Goal: Check status: Check status

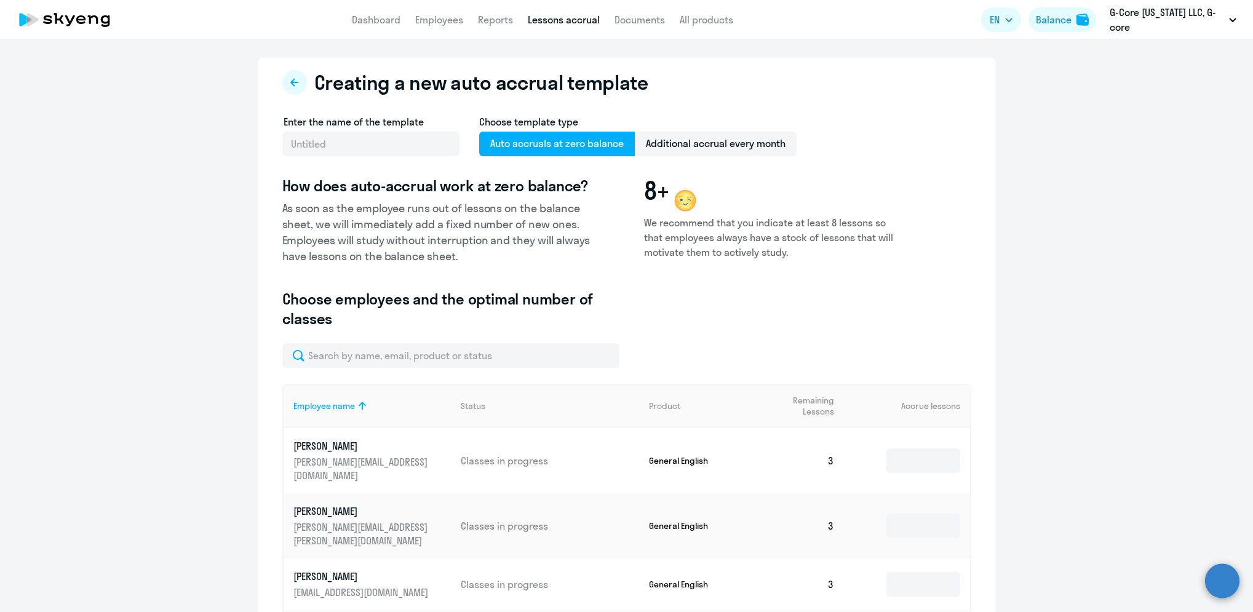
select select "10"
click at [437, 25] on link "Employees" at bounding box center [439, 20] width 48 height 12
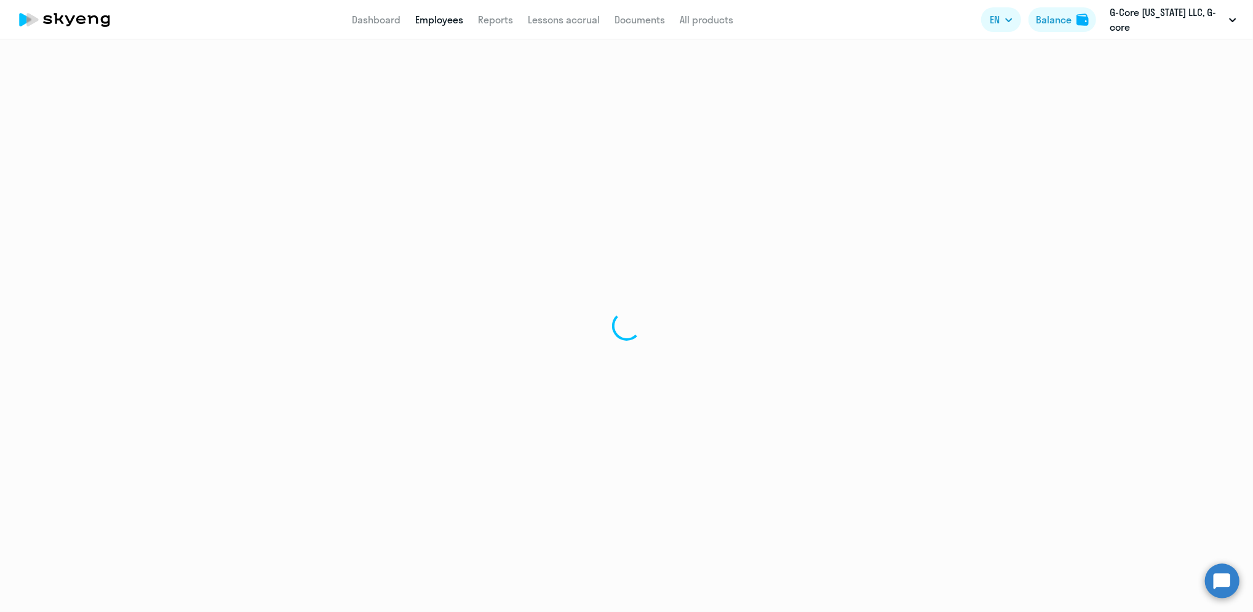
select select "30"
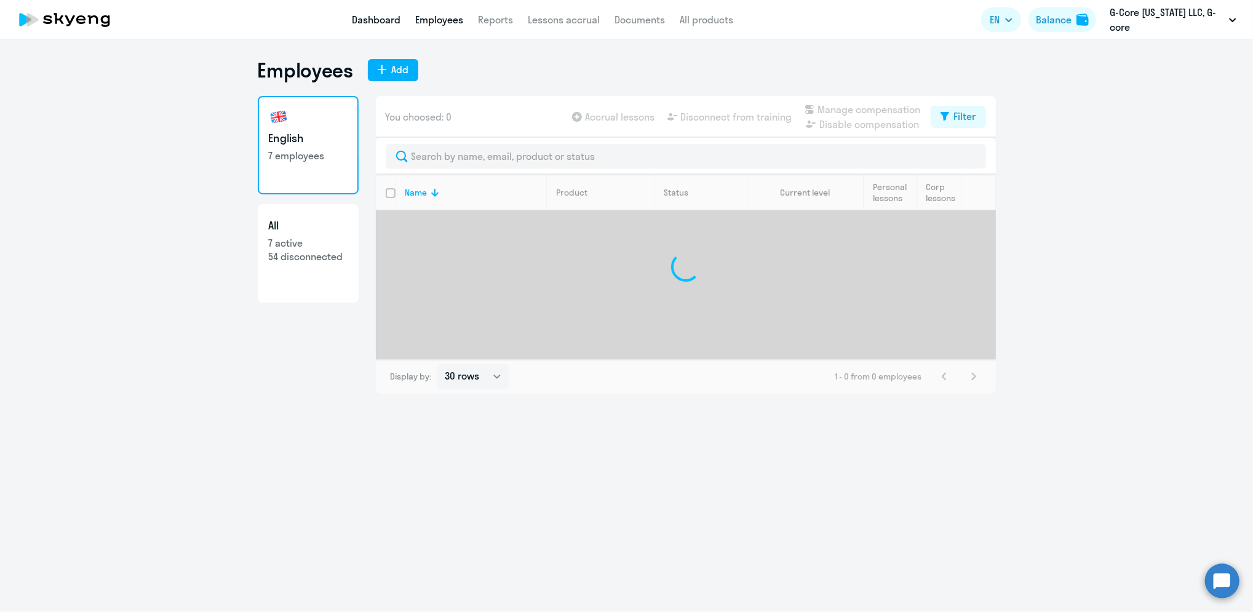
click at [376, 17] on link "Dashboard" at bounding box center [376, 20] width 49 height 12
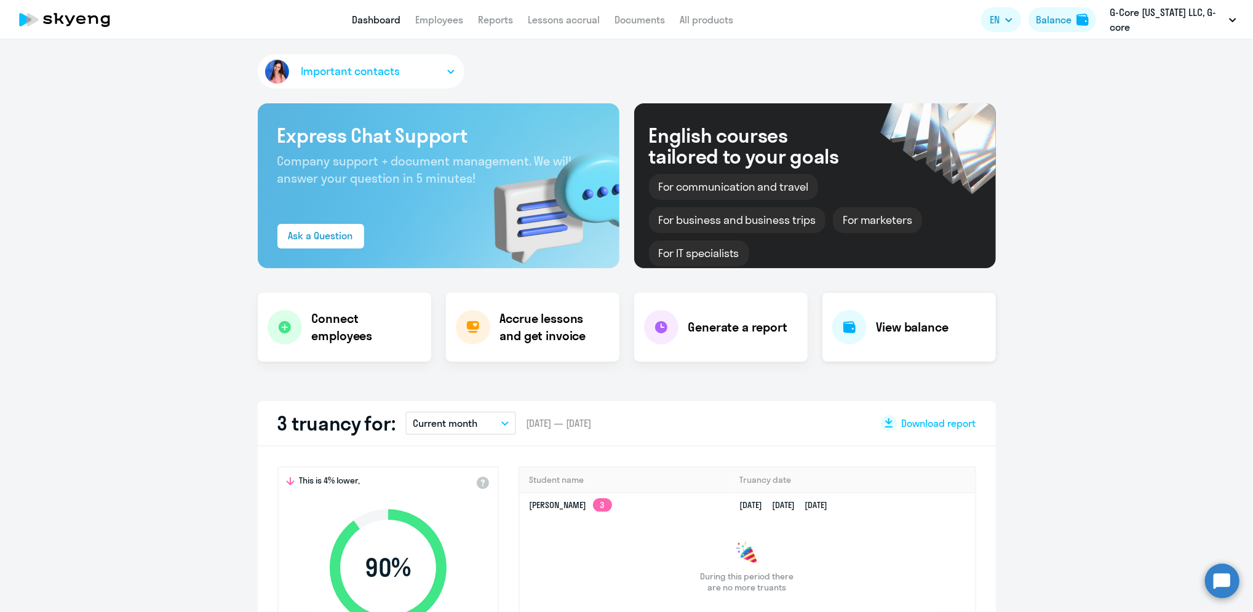
click at [900, 327] on h4 "View balance" at bounding box center [913, 327] width 72 height 17
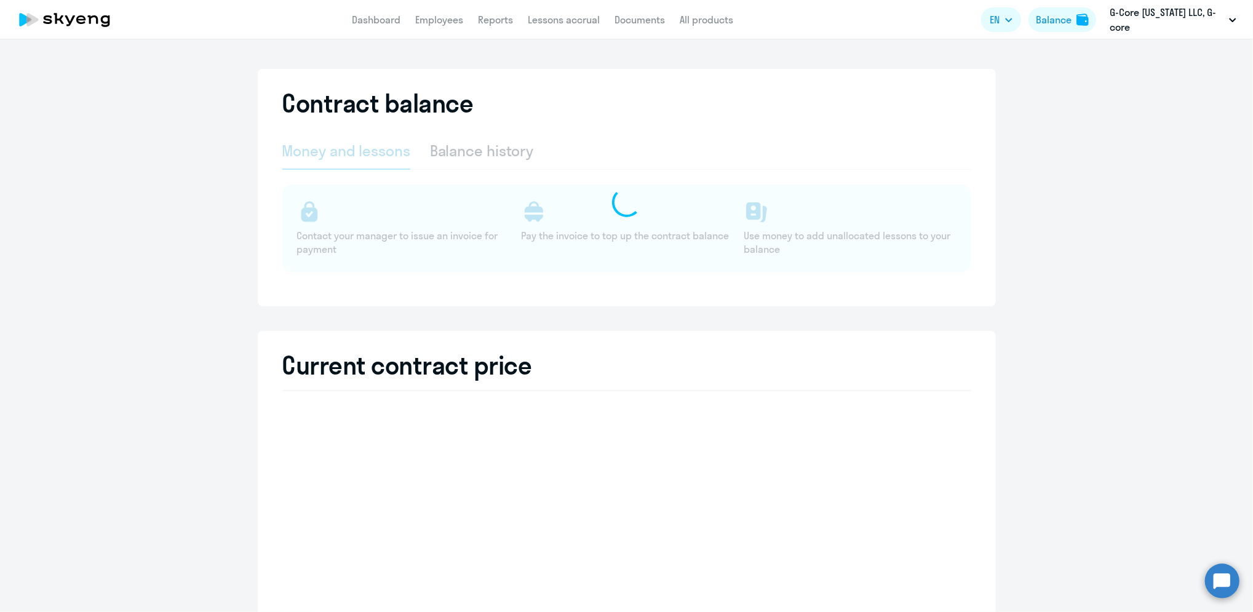
select select "english_adult_not_native_speaker"
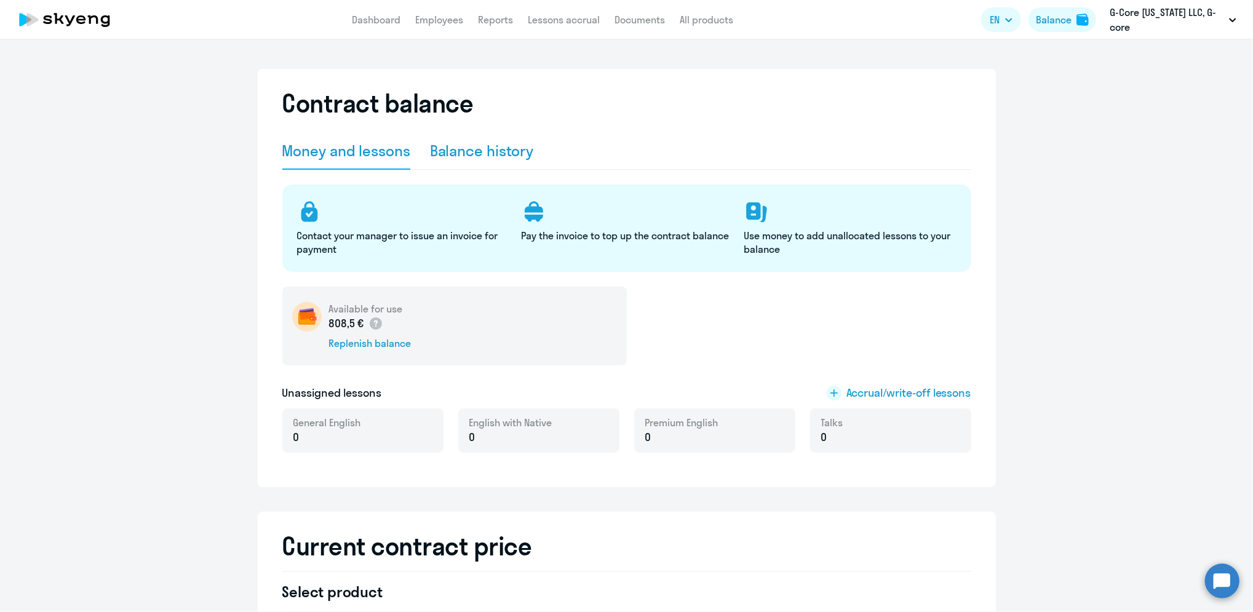
click at [483, 154] on div "Balance history" at bounding box center [482, 151] width 104 height 20
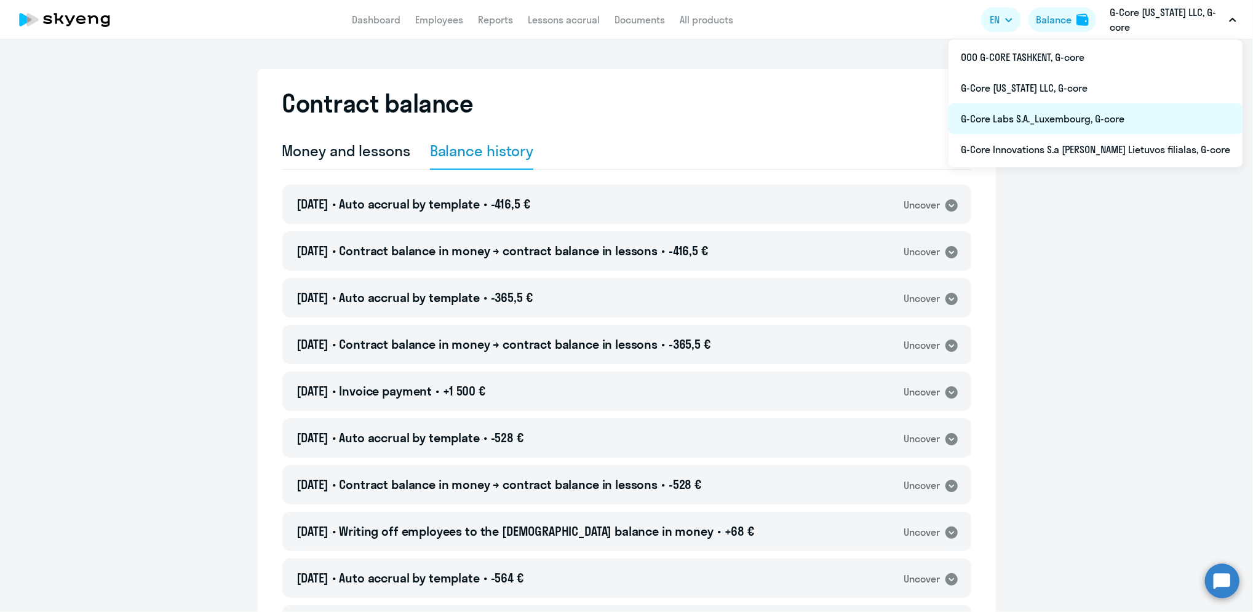
click at [1073, 112] on li "G-Core Labs S.A._Luxembourg, G-core" at bounding box center [1095, 118] width 294 height 31
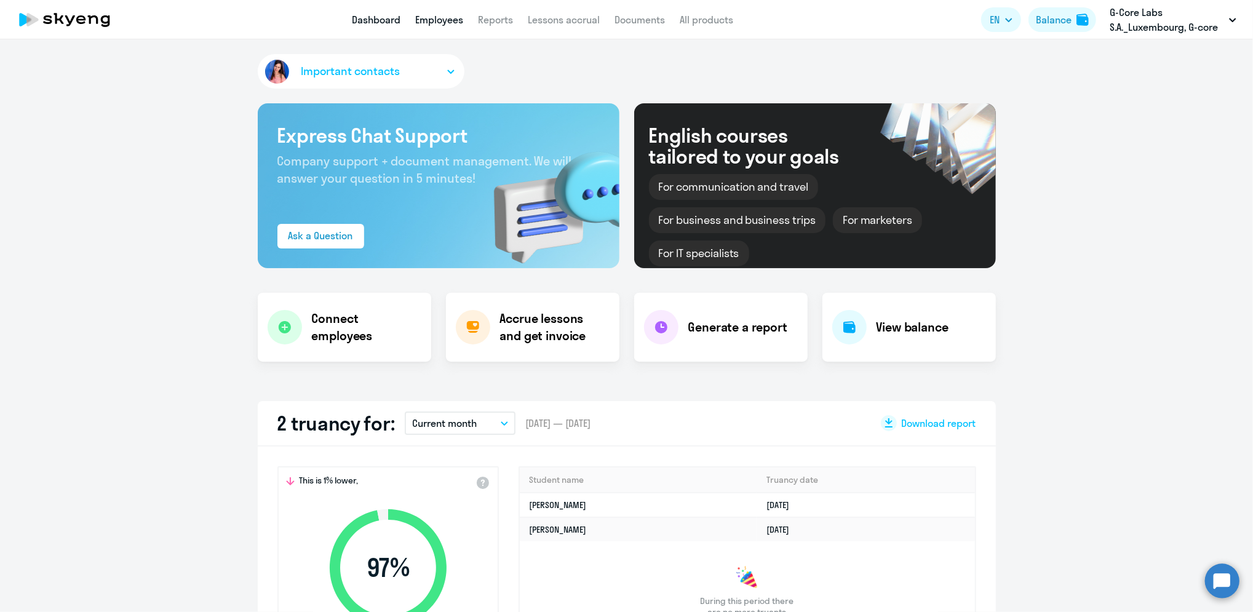
click at [416, 18] on link "Employees" at bounding box center [439, 20] width 48 height 12
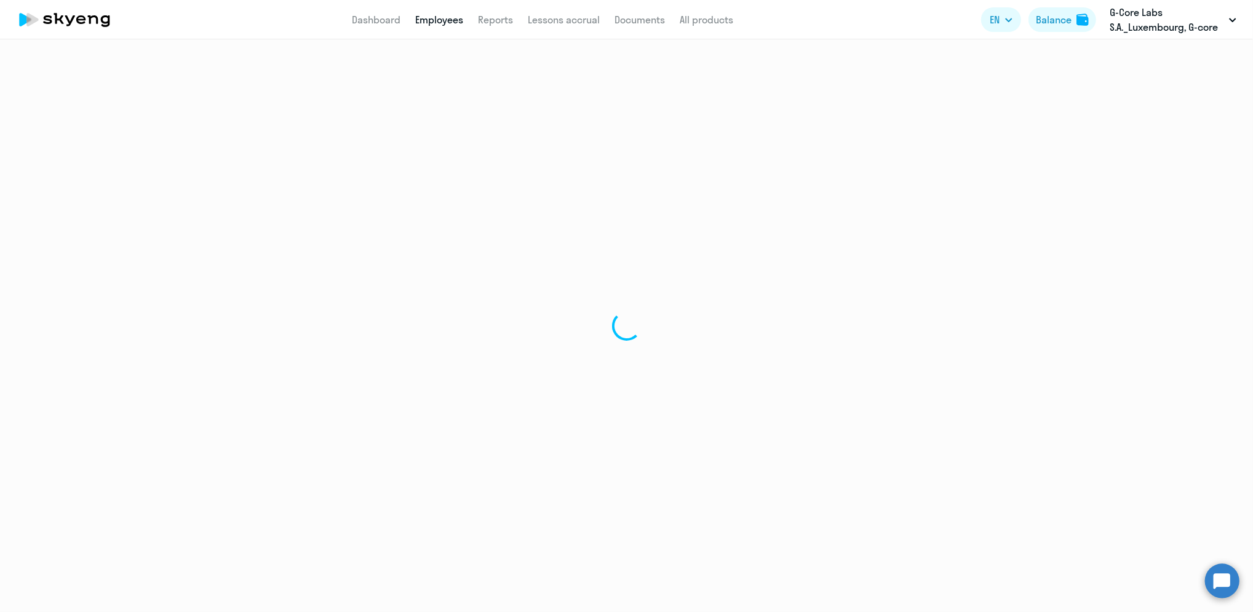
select select "30"
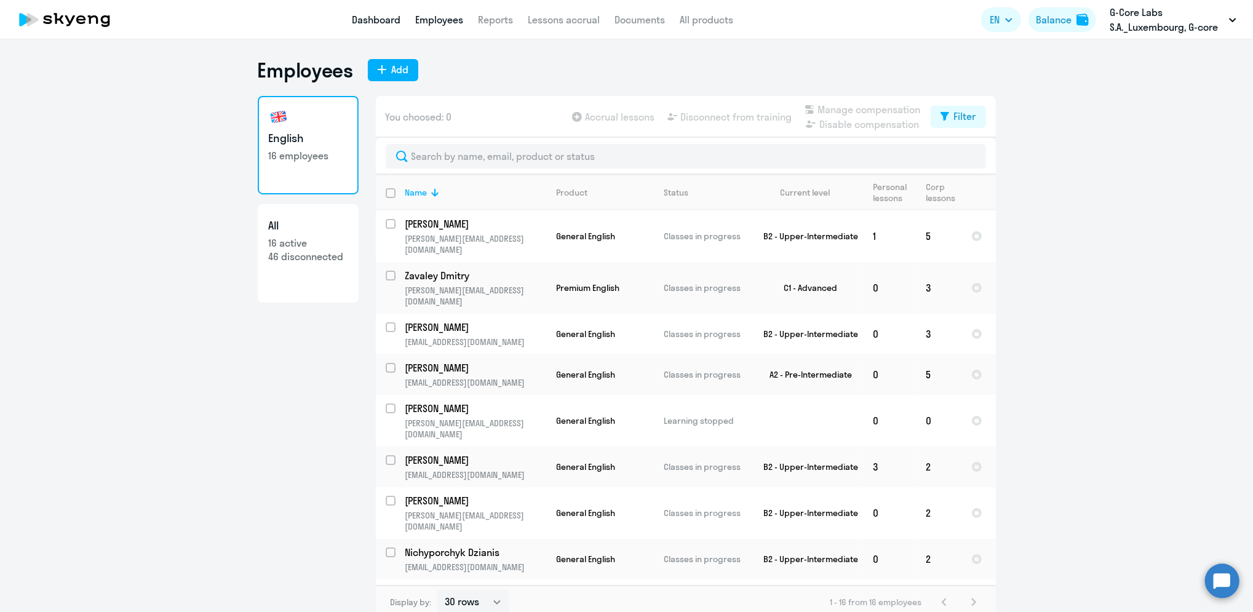
click at [388, 16] on link "Dashboard" at bounding box center [376, 20] width 49 height 12
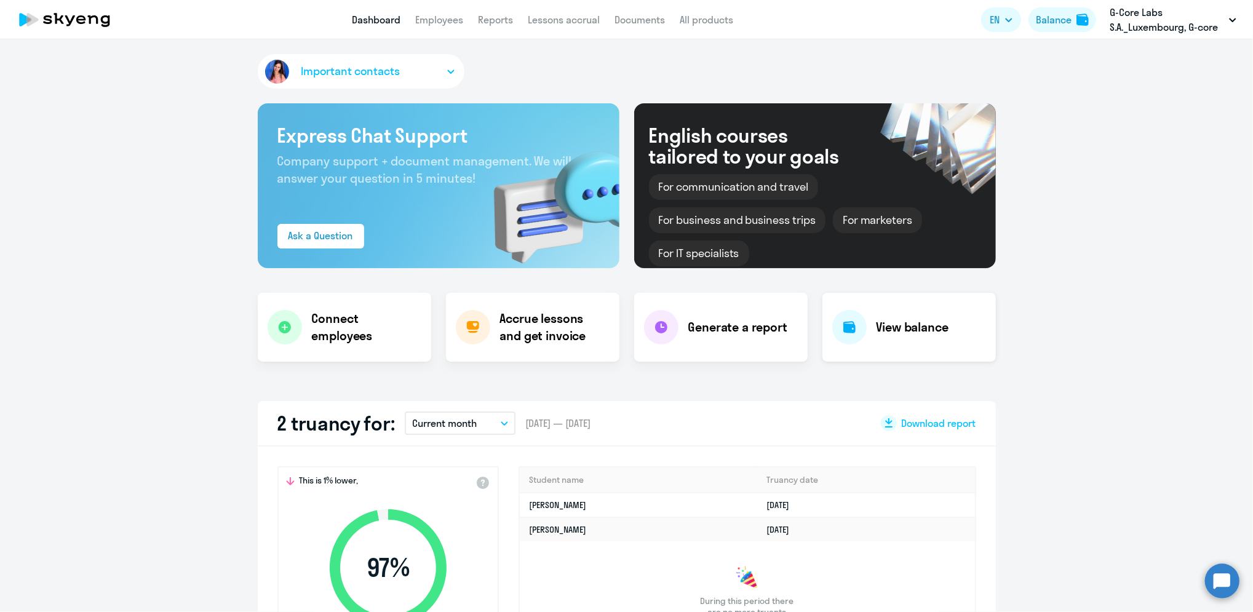
click at [894, 337] on div "View balance" at bounding box center [908, 327] width 173 height 69
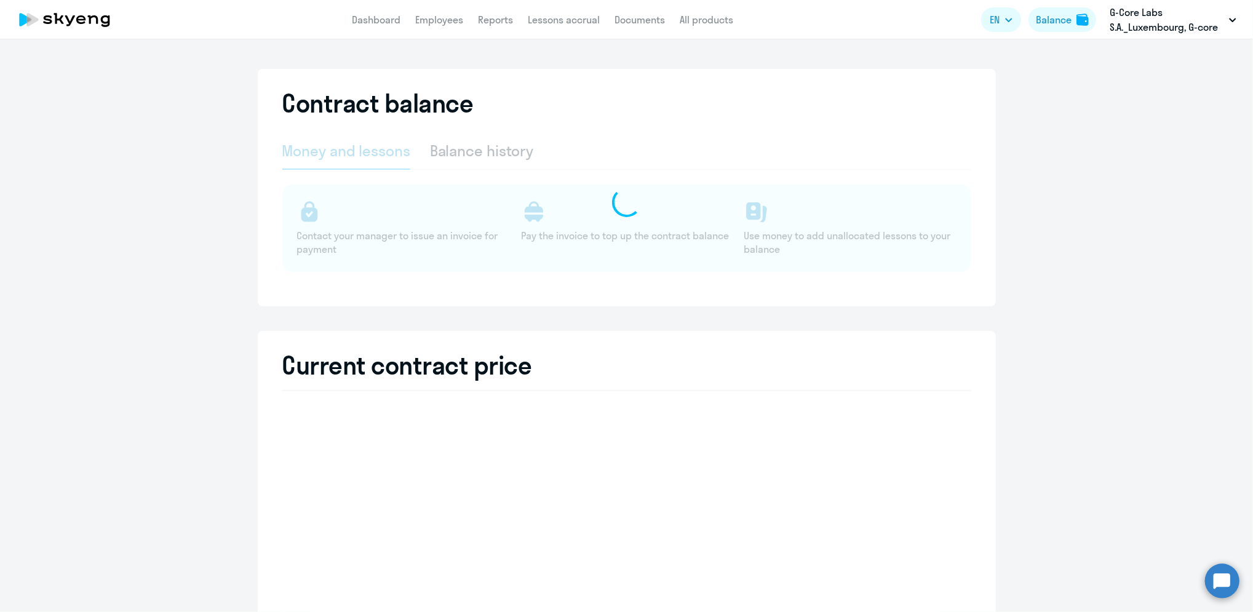
select select "english_adult_not_native_speaker"
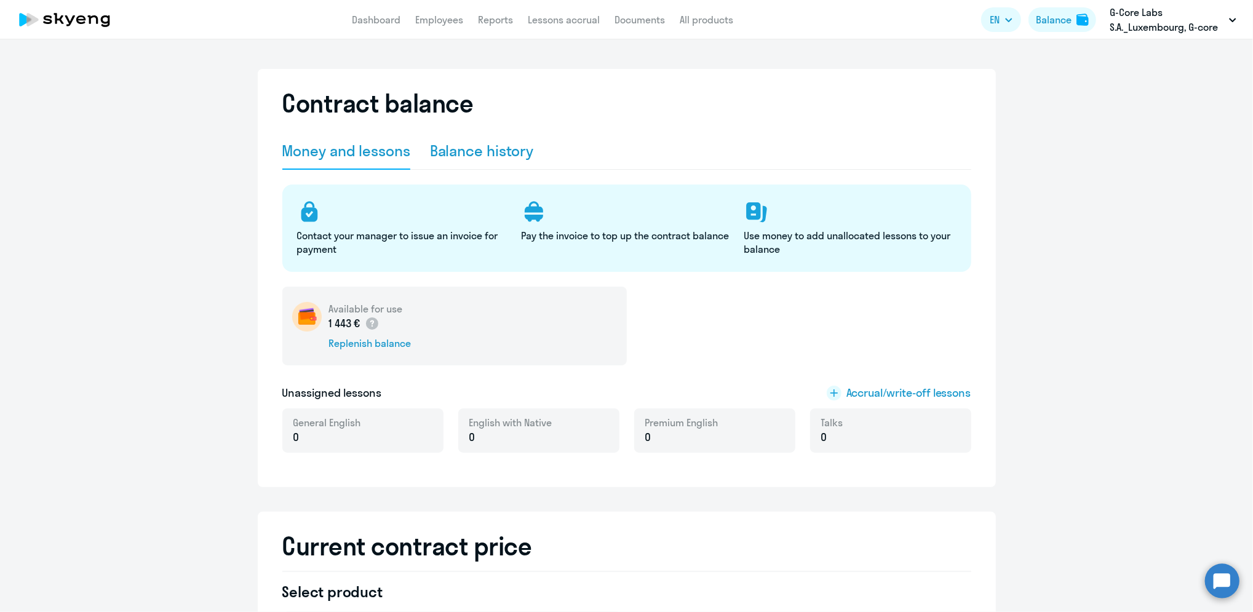
click at [467, 143] on div "Balance history" at bounding box center [482, 151] width 104 height 20
